Goal: Use online tool/utility: Use online tool/utility

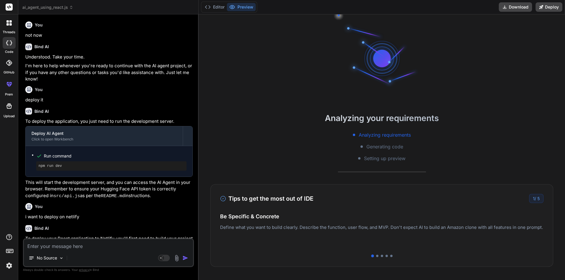
scroll to position [6, 0]
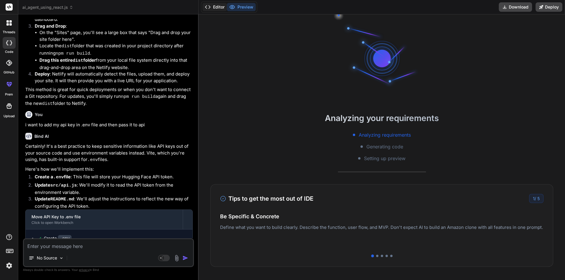
click at [219, 6] on button "Editor" at bounding box center [214, 7] width 24 height 8
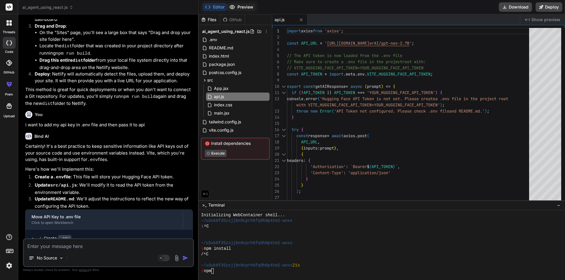
click at [238, 4] on button "Preview" at bounding box center [241, 7] width 29 height 8
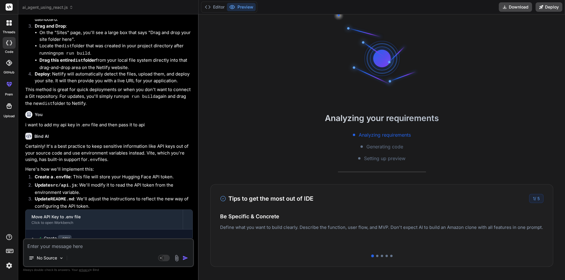
click at [69, 253] on div "No Source" at bounding box center [108, 259] width 169 height 14
click at [67, 248] on textarea at bounding box center [108, 244] width 169 height 11
type textarea "i"
type textarea "x"
type textarea "im"
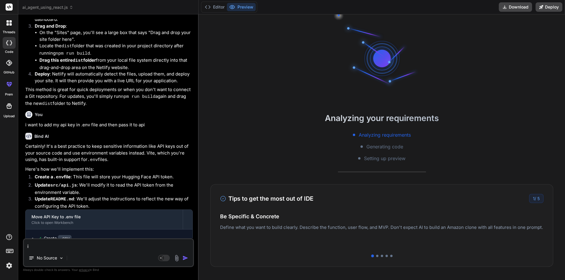
type textarea "x"
type textarea "imp"
type textarea "x"
type textarea "impl"
type textarea "x"
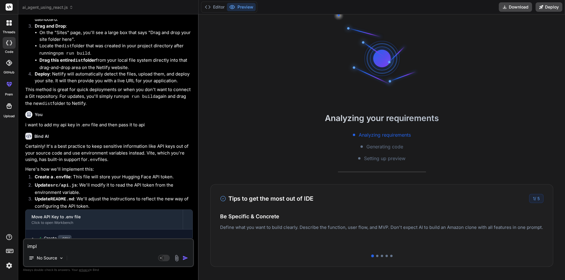
type textarea "imple"
type textarea "x"
type textarea "implem"
type textarea "x"
type textarea "impleme"
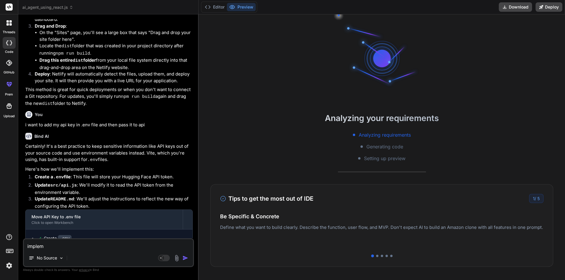
type textarea "x"
type textarea "implemen"
type textarea "x"
type textarea "implement"
type textarea "x"
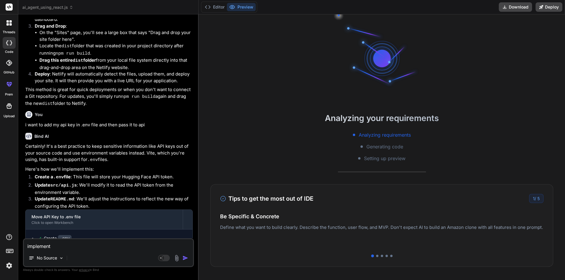
type textarea "implement"
type textarea "x"
type textarea "implement t"
type textarea "x"
type textarea "implement th"
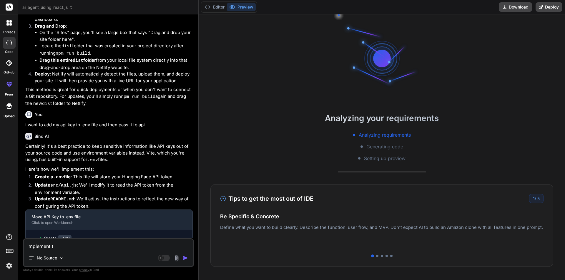
type textarea "x"
type textarea "implement thi"
type textarea "x"
type textarea "implement this"
type textarea "x"
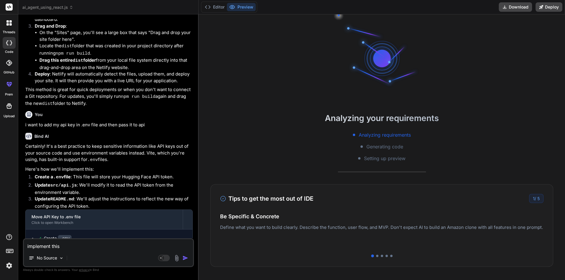
type textarea "implement this"
type textarea "x"
type textarea "implement this a"
type textarea "x"
type textarea "implement this ap"
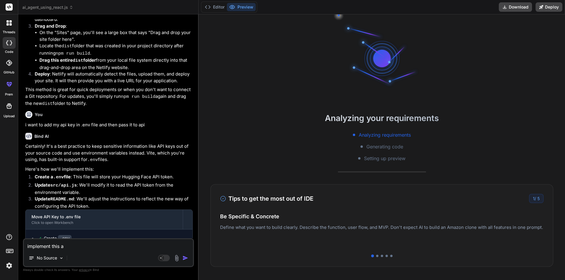
type textarea "x"
type textarea "implement this api"
type textarea "x"
type textarea "implement this api"
type textarea "x"
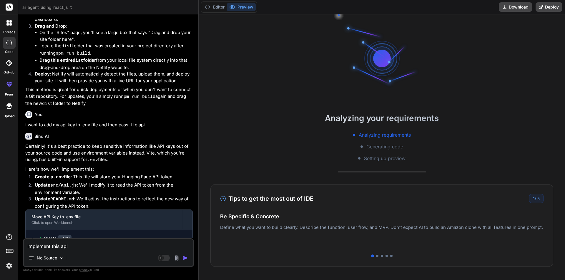
type textarea "implement this api i"
type textarea "x"
type textarea "implement this api in"
type textarea "x"
type textarea "implement this api in"
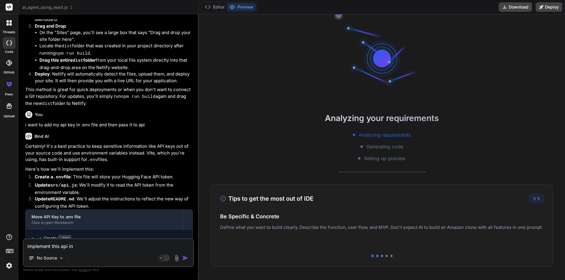
type textarea "x"
type textarea "implement this api in m"
type textarea "x"
type textarea "implement this api in my"
type textarea "x"
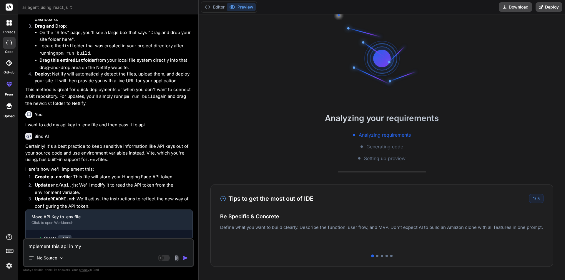
type textarea "implement this api in my"
type textarea "x"
type textarea "implement this api in my p"
type textarea "x"
type textarea "implement this api in my pr"
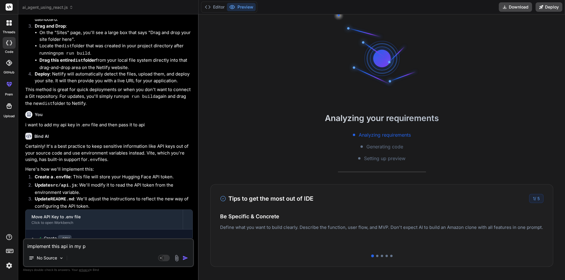
type textarea "x"
type textarea "implement this api in my pro"
type textarea "x"
type textarea "implement this api in my proj"
type textarea "x"
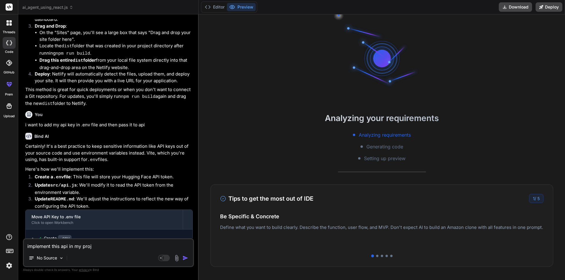
type textarea "implement this api in my proje"
type textarea "x"
type textarea "implement this api in my projec"
type textarea "x"
type textarea "implement this api in my project"
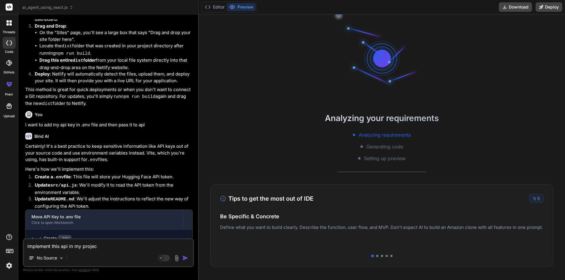
type textarea "x"
type textarea "implement this api in my project:"
type textarea "x"
type textarea "implement this api in my project:"
type textarea "x"
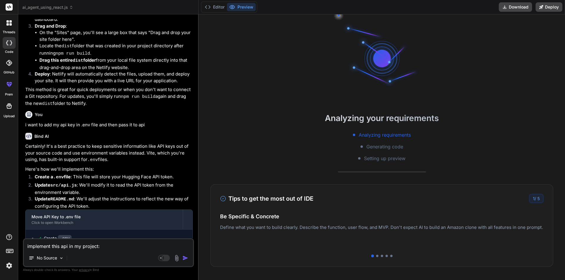
paste textarea "loremi dolor sita 'conse'; adipi ELI_SED = '/doe/temporincid/utlabo/etd7'; magn…"
type textarea "loremipsu dolo sit am co adipisc: elitse doeiu temp 'incid'; utlab ETD_MAG = '/…"
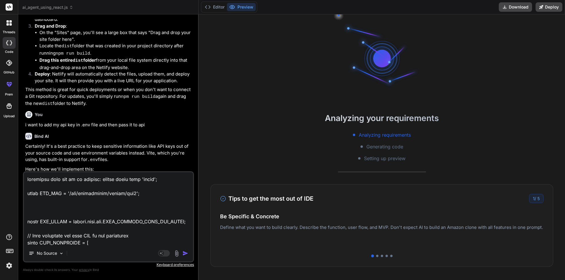
scroll to position [826, 0]
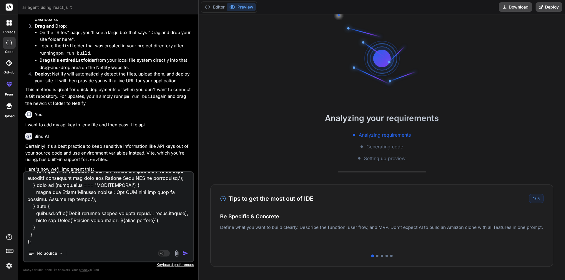
type textarea "x"
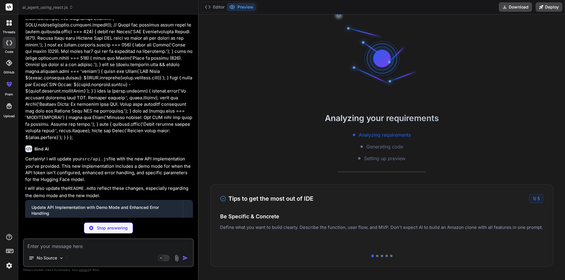
scroll to position [1214, 0]
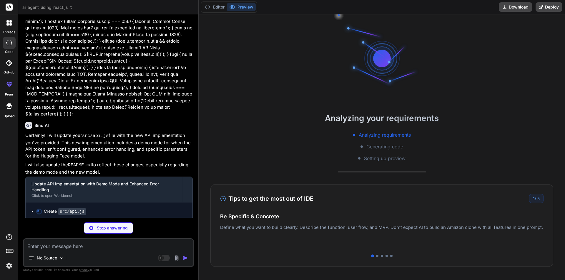
type textarea "x"
type textarea "throw new Error('Request timeout: The API took too long to respond. Please try …"
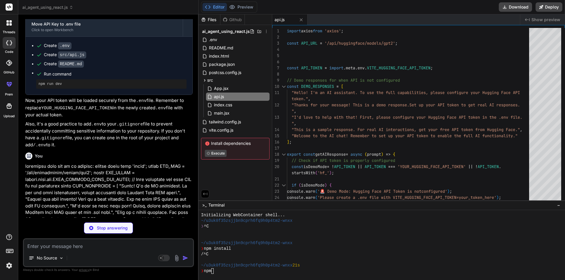
scroll to position [803, 0]
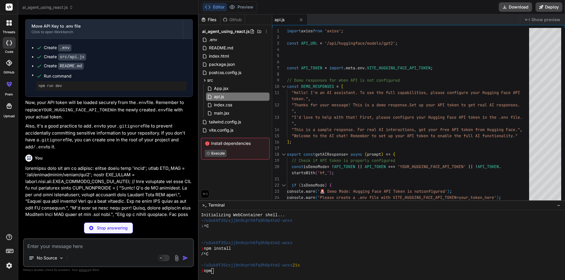
type textarea "x"
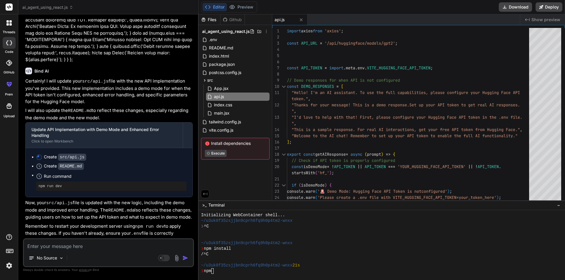
scroll to position [1270, 0]
